Goal: Information Seeking & Learning: Learn about a topic

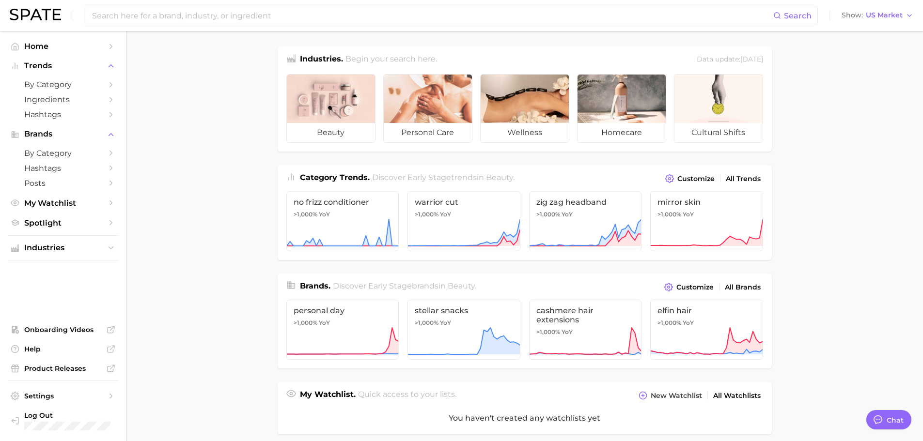
click at [234, 161] on main "Industries. Begin your search here. Data update: [DATE] beauty personal care we…" at bounding box center [524, 402] width 797 height 742
click at [68, 87] on span "by Category" at bounding box center [62, 84] width 77 height 9
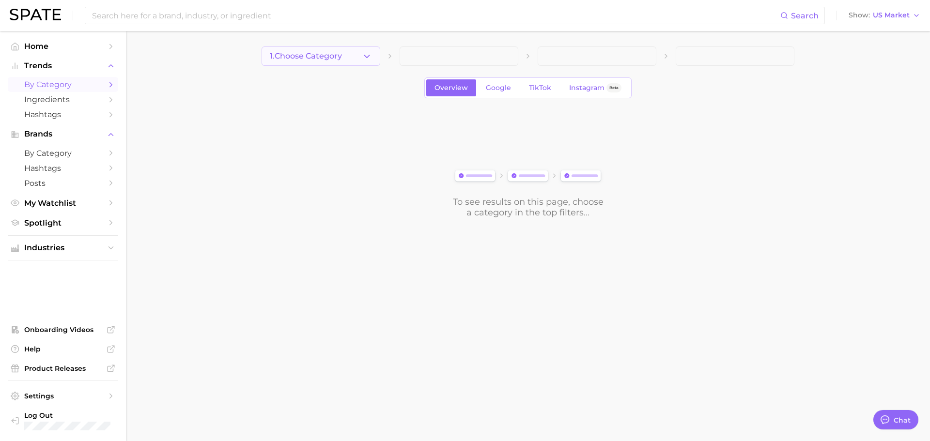
click at [363, 53] on icon "button" at bounding box center [367, 56] width 10 height 10
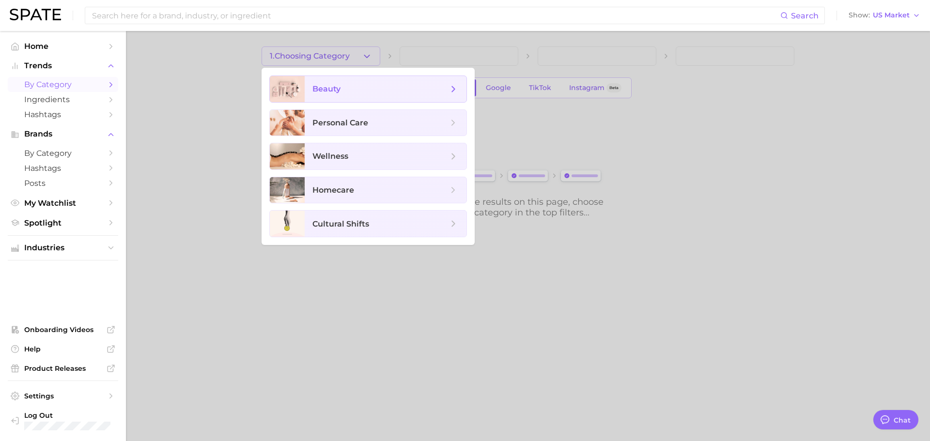
click at [362, 89] on span "beauty" at bounding box center [380, 89] width 136 height 11
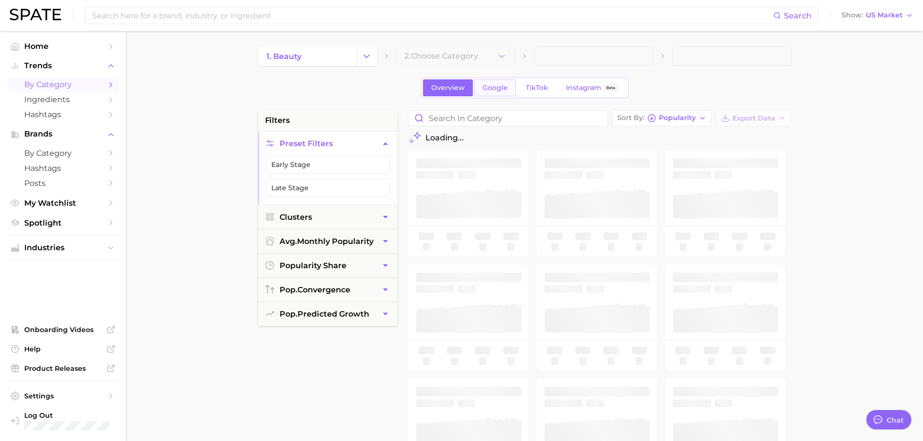
click at [501, 92] on span "Google" at bounding box center [494, 88] width 25 height 8
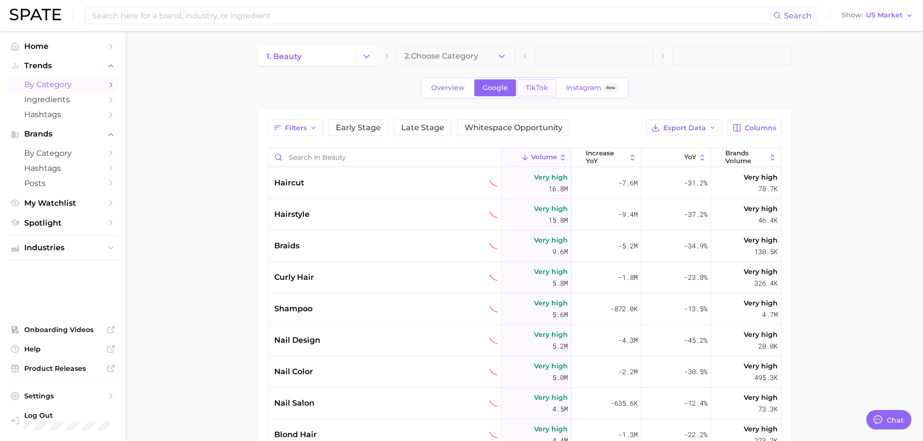
click at [535, 86] on span "TikTok" at bounding box center [537, 88] width 22 height 8
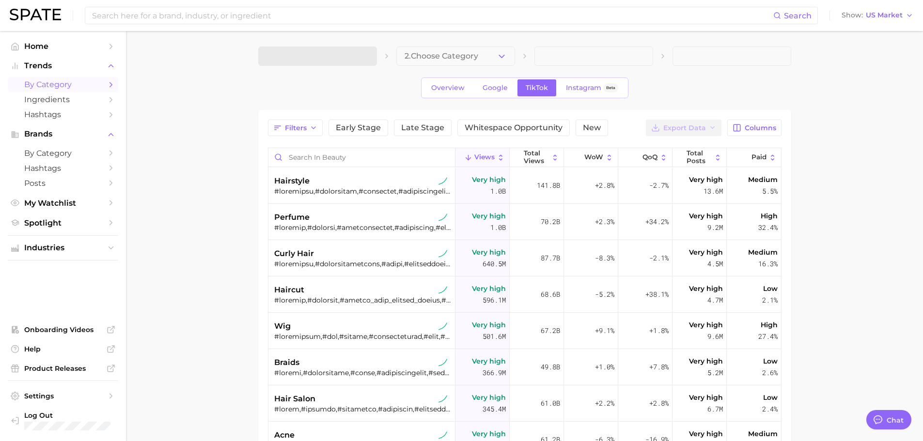
type textarea "x"
